Goal: Task Accomplishment & Management: Complete application form

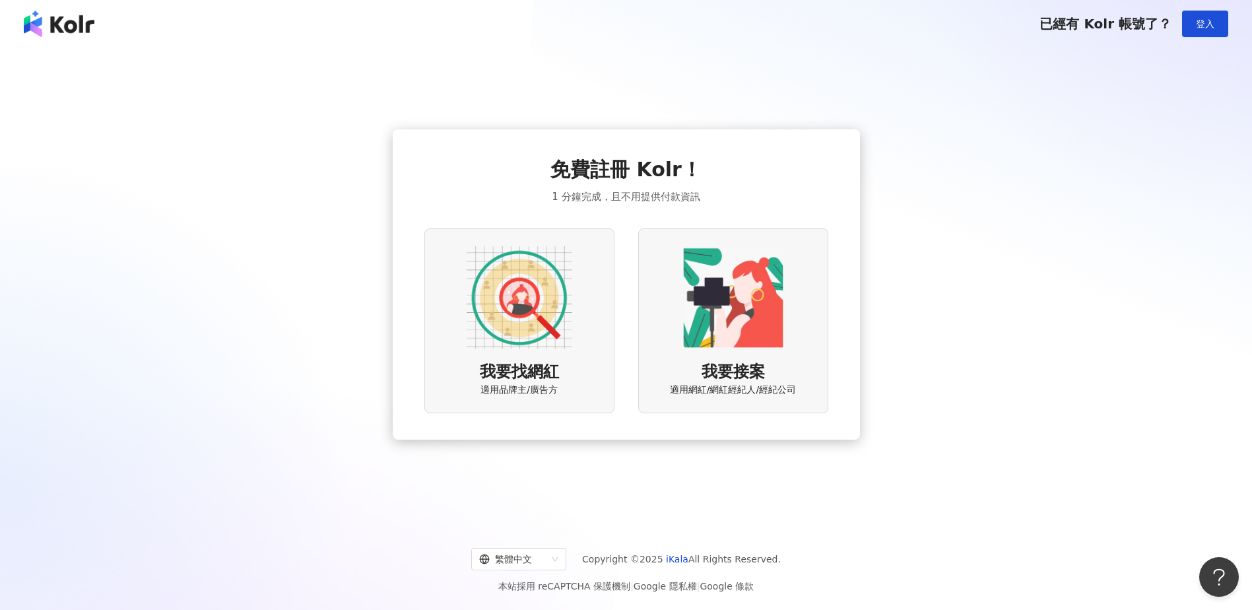
click at [716, 288] on img at bounding box center [733, 298] width 106 height 106
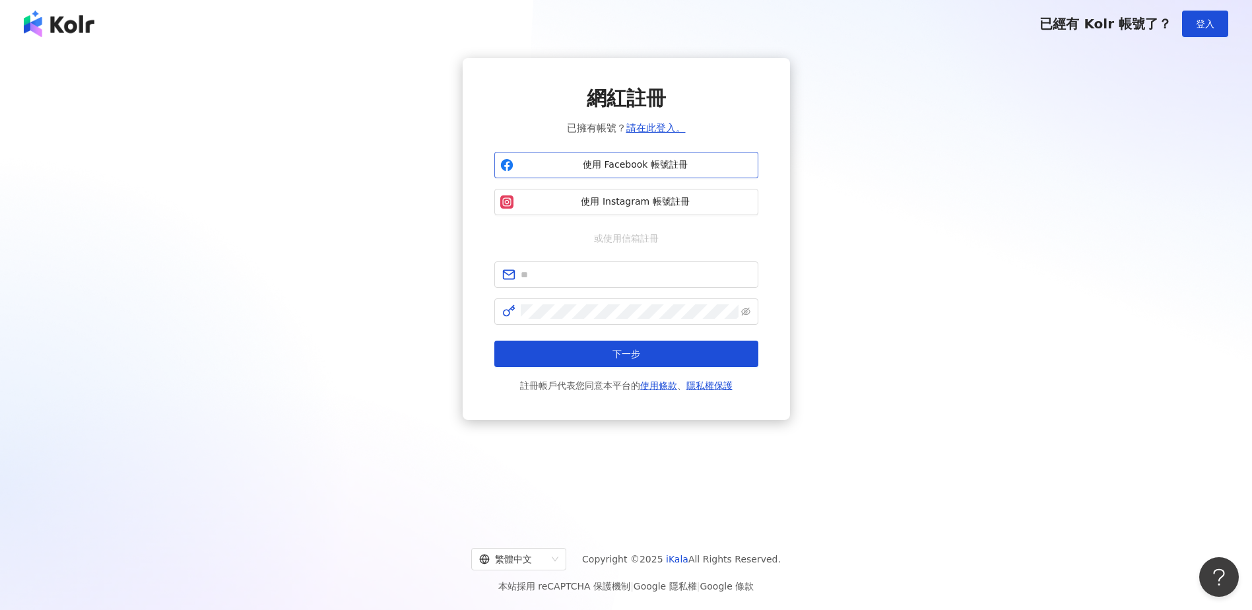
click at [638, 166] on span "使用 Facebook 帳號註冊" at bounding box center [636, 164] width 234 height 13
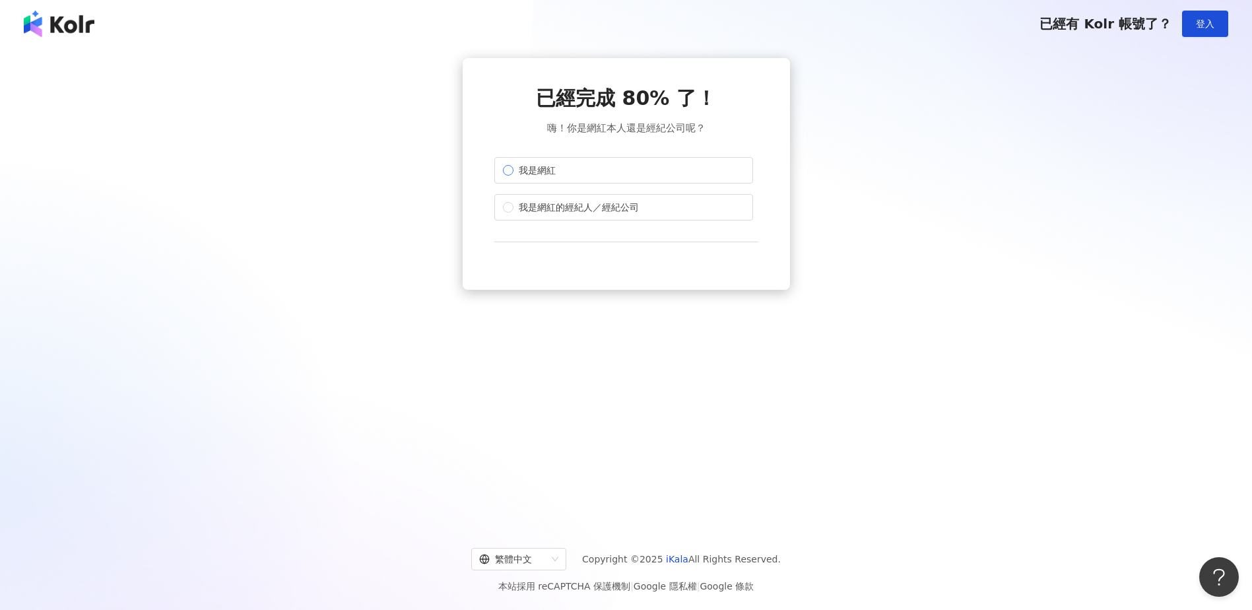
click at [547, 175] on span "我是網紅" at bounding box center [537, 170] width 48 height 15
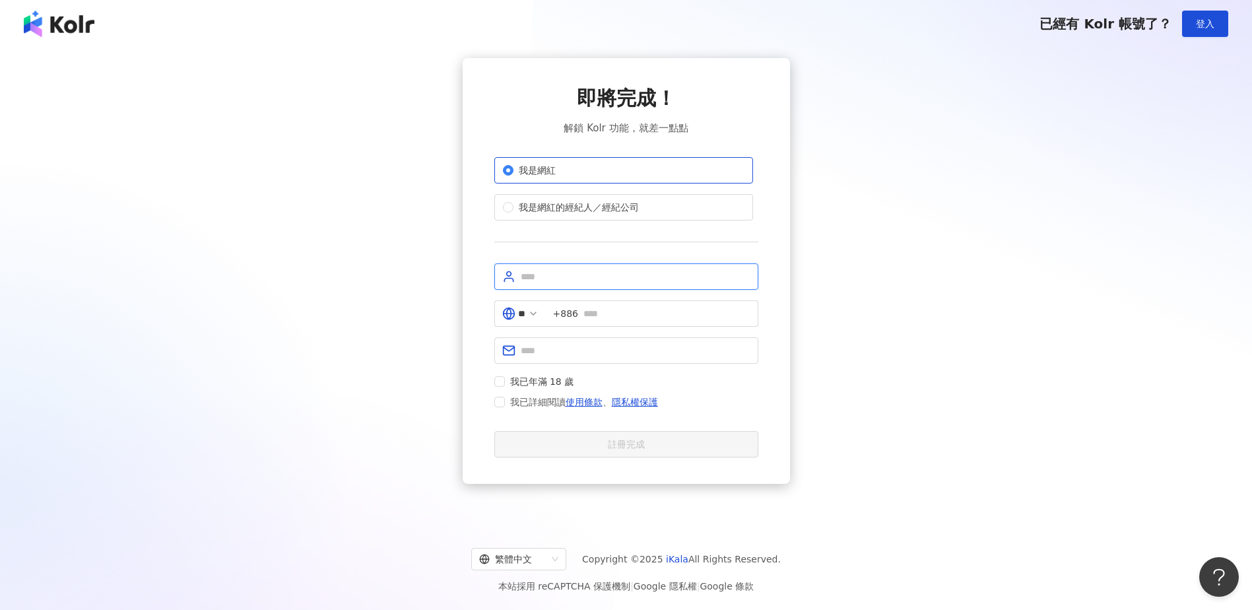
click at [576, 281] on input "text" at bounding box center [636, 276] width 230 height 15
type input "**********"
click at [505, 383] on span "我已年滿 18 歲" at bounding box center [542, 381] width 75 height 15
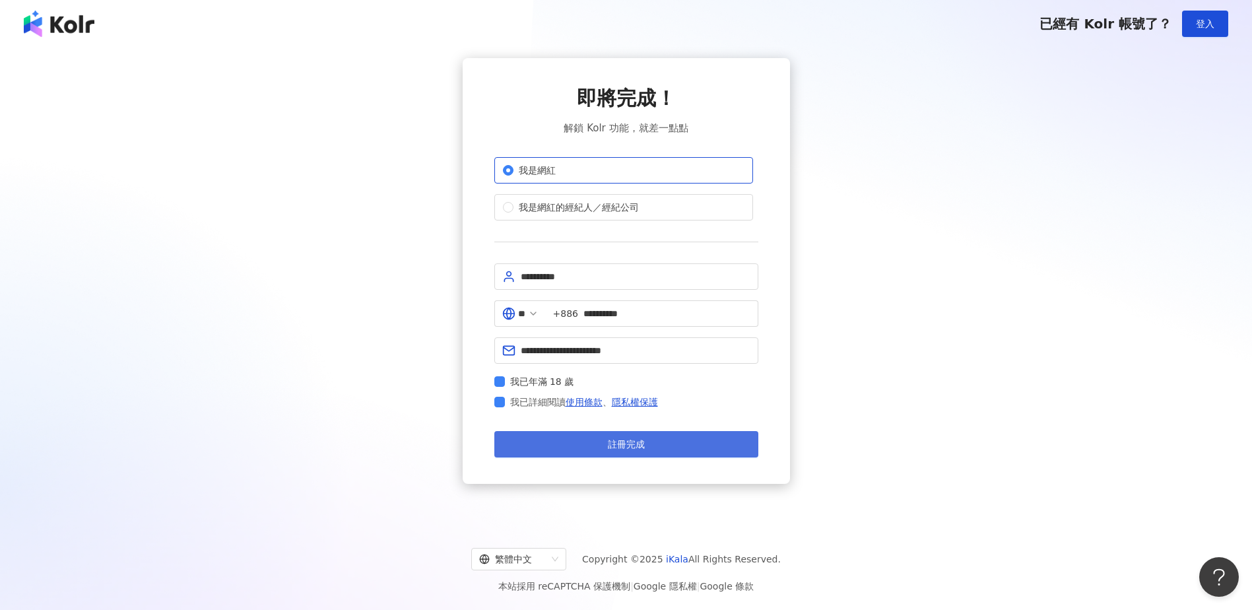
click at [612, 441] on span "註冊完成" at bounding box center [626, 444] width 37 height 11
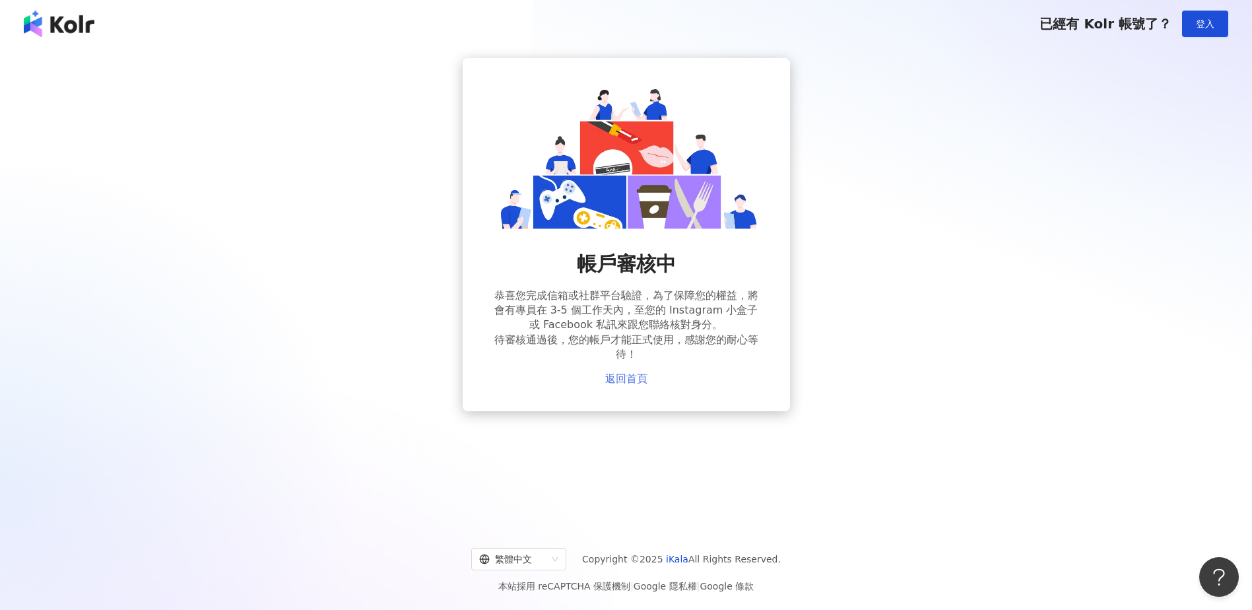
click at [632, 380] on link "返回首頁" at bounding box center [626, 379] width 42 height 12
